Goal: Information Seeking & Learning: Find specific fact

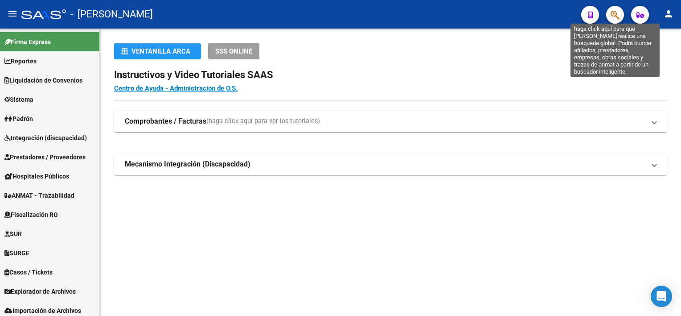
click at [615, 18] on icon "button" at bounding box center [615, 15] width 9 height 10
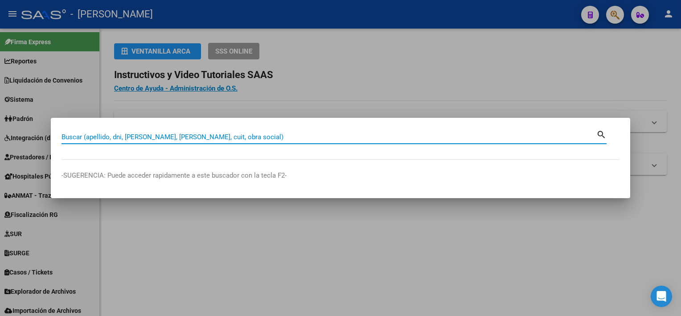
paste input "39515299"
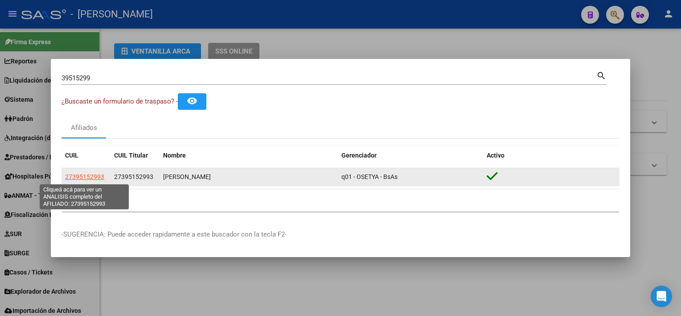
click at [89, 178] on span "27395152993" at bounding box center [84, 176] width 39 height 7
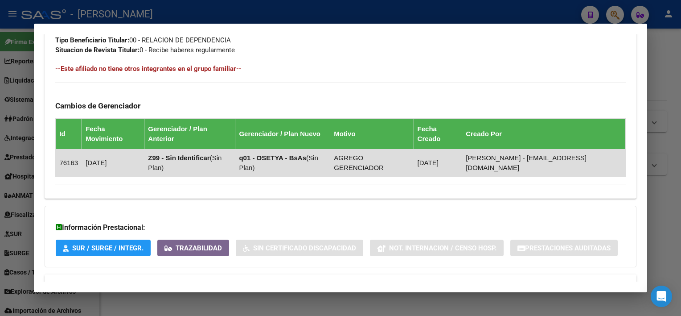
scroll to position [485, 0]
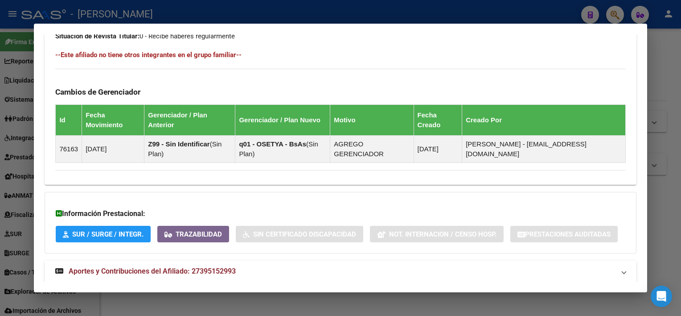
click at [397, 260] on mat-expansion-panel-header "Aportes y Contribuciones del Afiliado: 27395152993" at bounding box center [340, 270] width 591 height 21
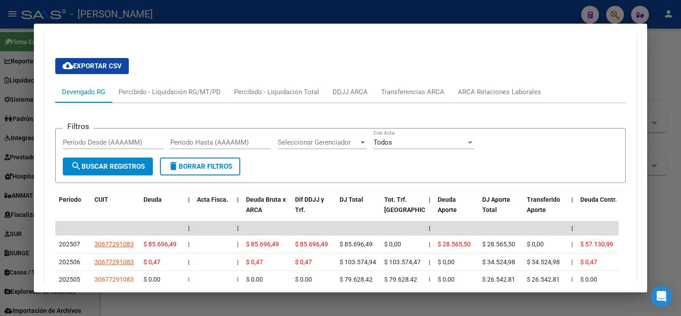
scroll to position [752, 0]
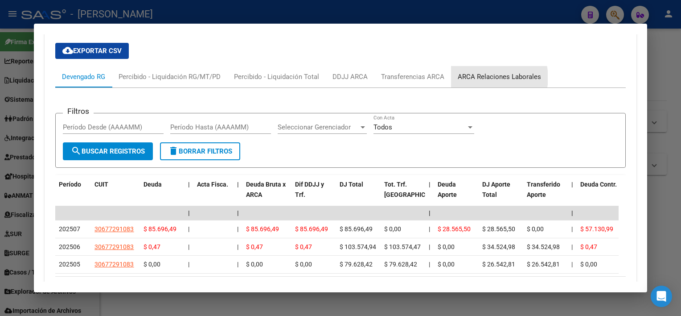
click at [487, 72] on div "ARCA Relaciones Laborales" at bounding box center [499, 77] width 83 height 10
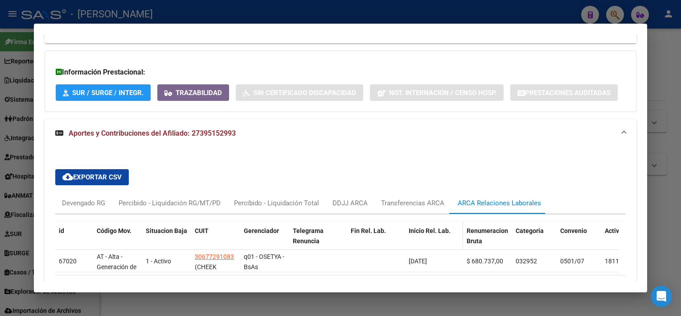
scroll to position [668, 0]
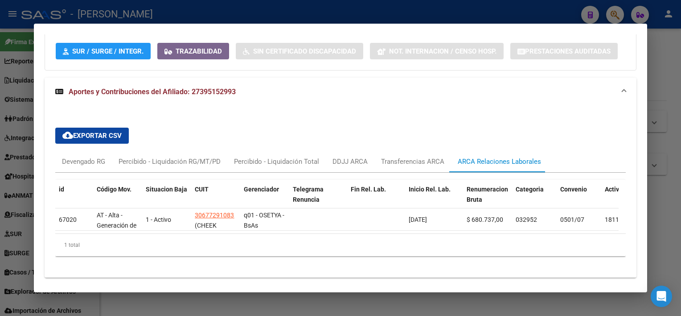
click at [665, 93] on div at bounding box center [340, 158] width 681 height 316
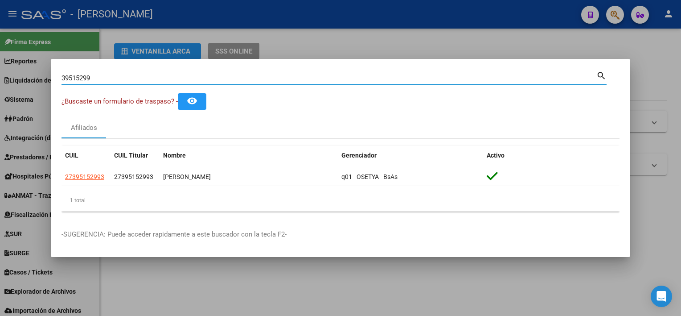
click at [279, 78] on input "39515299" at bounding box center [329, 78] width 535 height 8
paste input "42280138"
type input "42280138"
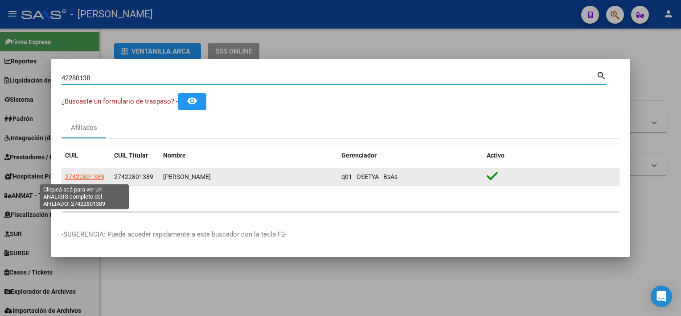
click at [102, 180] on span "27422801389" at bounding box center [84, 176] width 39 height 7
type textarea "27422801389"
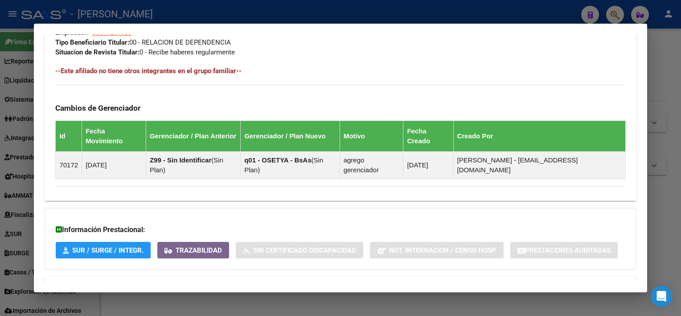
scroll to position [485, 0]
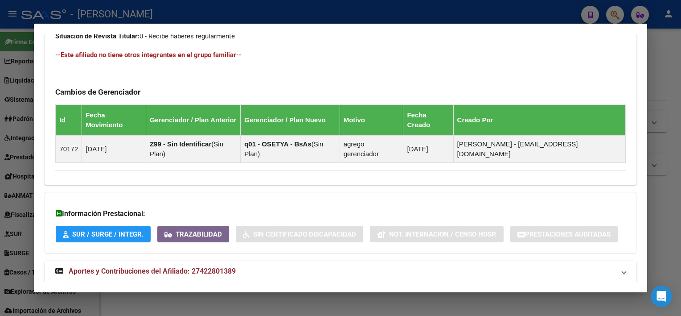
click at [467, 266] on mat-panel-title "Aportes y Contribuciones del Afiliado: 27422801389" at bounding box center [334, 271] width 559 height 11
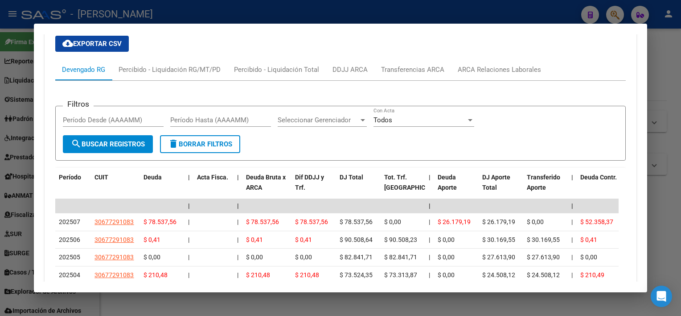
scroll to position [760, 0]
click at [472, 58] on div "ARCA Relaciones Laborales" at bounding box center [499, 68] width 97 height 21
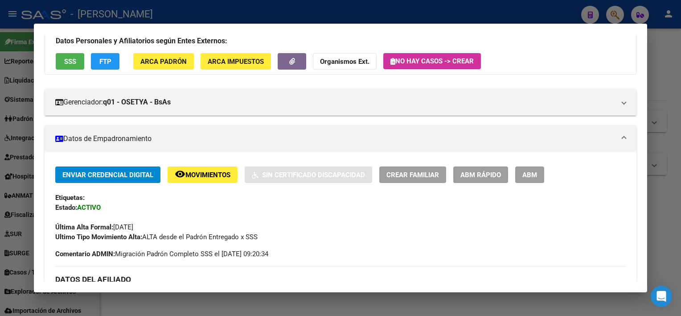
scroll to position [0, 0]
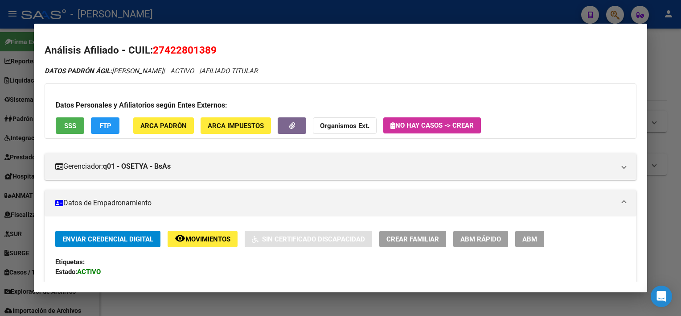
drag, startPoint x: 166, startPoint y: 49, endPoint x: 210, endPoint y: 50, distance: 44.1
click at [210, 50] on span "27422801389" at bounding box center [185, 50] width 64 height 12
copy span "42280138"
click at [654, 86] on div at bounding box center [340, 158] width 681 height 316
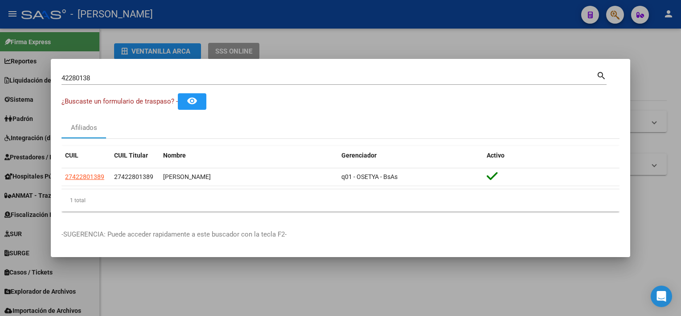
click at [244, 78] on input "42280138" at bounding box center [329, 78] width 535 height 8
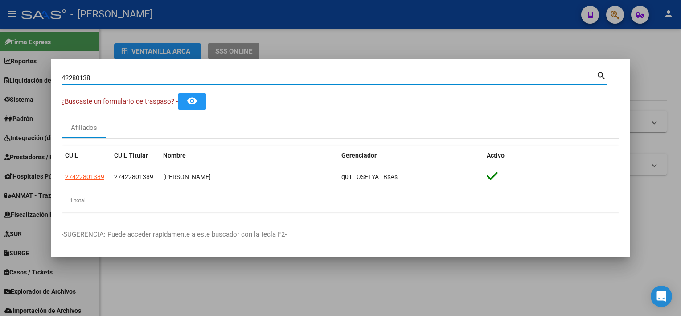
click at [244, 78] on input "42280138" at bounding box center [329, 78] width 535 height 8
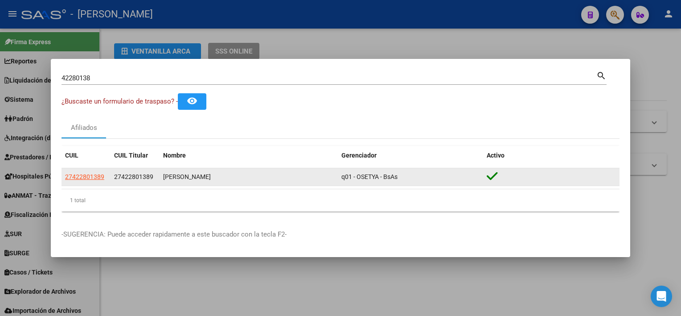
drag, startPoint x: 239, startPoint y: 180, endPoint x: 160, endPoint y: 174, distance: 79.1
click at [160, 174] on datatable-body-cell "[PERSON_NAME]" at bounding box center [249, 176] width 178 height 17
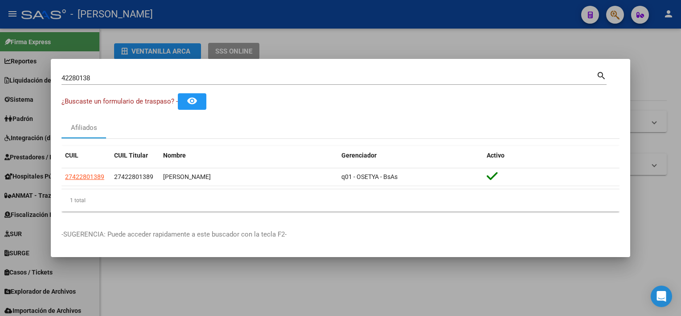
copy div "[PERSON_NAME]"
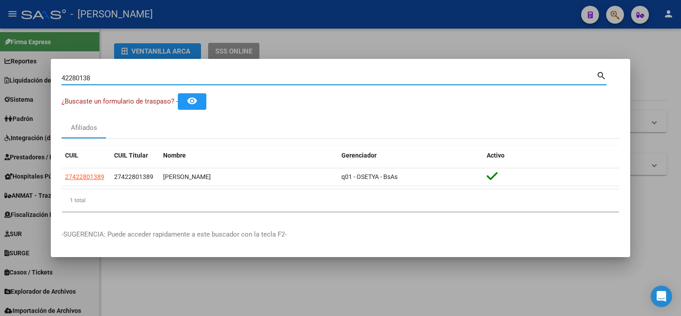
click at [64, 77] on input "42280138" at bounding box center [329, 78] width 535 height 8
click at [62, 78] on input "42280138" at bounding box center [329, 78] width 535 height 8
paste input "[PERSON_NAME]"
drag, startPoint x: 219, startPoint y: 81, endPoint x: 61, endPoint y: 77, distance: 158.7
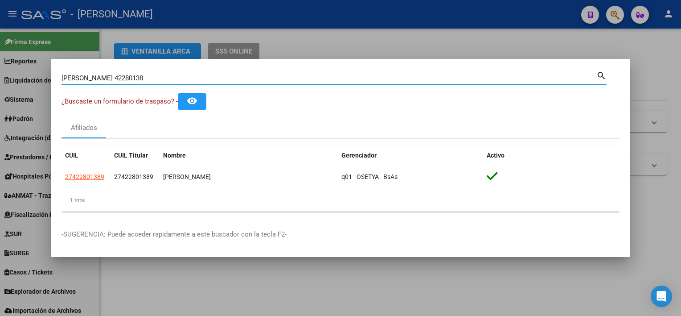
click at [61, 77] on mat-dialog-content "[PERSON_NAME] 42280138 Buscar (apellido, dni, cuil, nro traspaso, cuit, obra so…" at bounding box center [340, 144] width 579 height 149
type input "[PERSON_NAME] 42280138"
